Goal: Task Accomplishment & Management: Complete application form

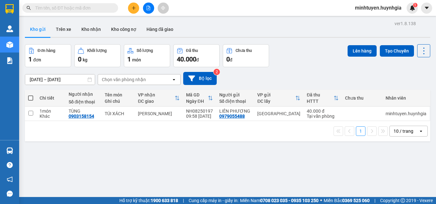
click at [135, 5] on button at bounding box center [133, 8] width 11 height 11
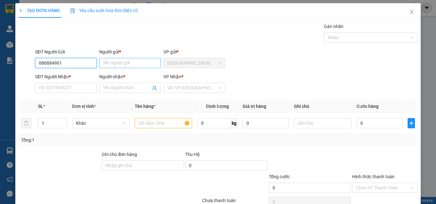
type input "0868849015"
click at [77, 76] on div "0868849015 - HIỆP" at bounding box center [65, 75] width 53 height 7
type input "HIỆP"
type input "0706215042"
type input "PHƯỢNG"
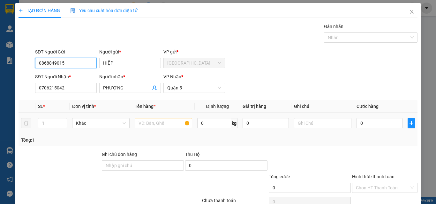
type input "0868849015"
click at [165, 124] on input "text" at bounding box center [163, 123] width 57 height 10
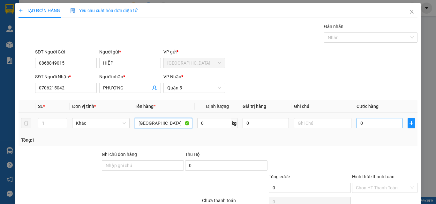
type input "[GEOGRAPHIC_DATA]"
click at [369, 122] on input "0" at bounding box center [379, 123] width 46 height 10
type input "3"
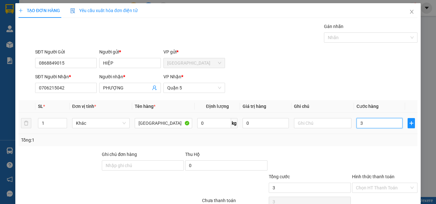
type input "30"
type input "300"
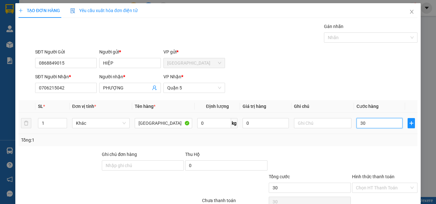
type input "300"
type input "3.000"
type input "30.000"
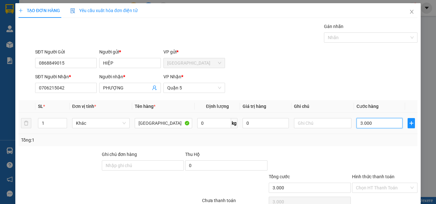
type input "30.000"
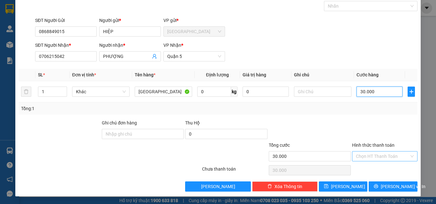
type input "30.000"
click at [384, 157] on input "Hình thức thanh toán" at bounding box center [382, 157] width 53 height 10
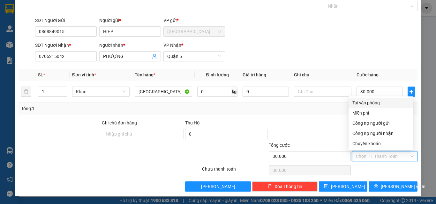
click at [384, 100] on div "Tại văn phòng" at bounding box center [380, 103] width 57 height 7
type input "0"
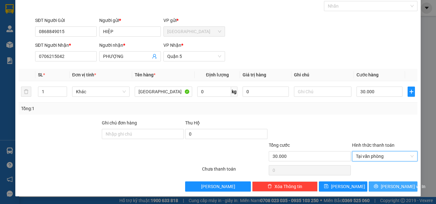
click at [392, 189] on span "[PERSON_NAME] và In" at bounding box center [403, 186] width 45 height 7
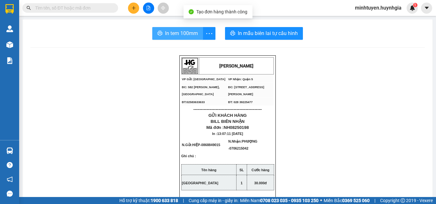
click at [165, 36] on span "In tem 100mm" at bounding box center [181, 33] width 33 height 8
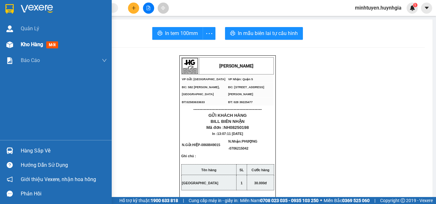
click at [30, 47] on span "Kho hàng" at bounding box center [32, 44] width 22 height 6
